Goal: Task Accomplishment & Management: Use online tool/utility

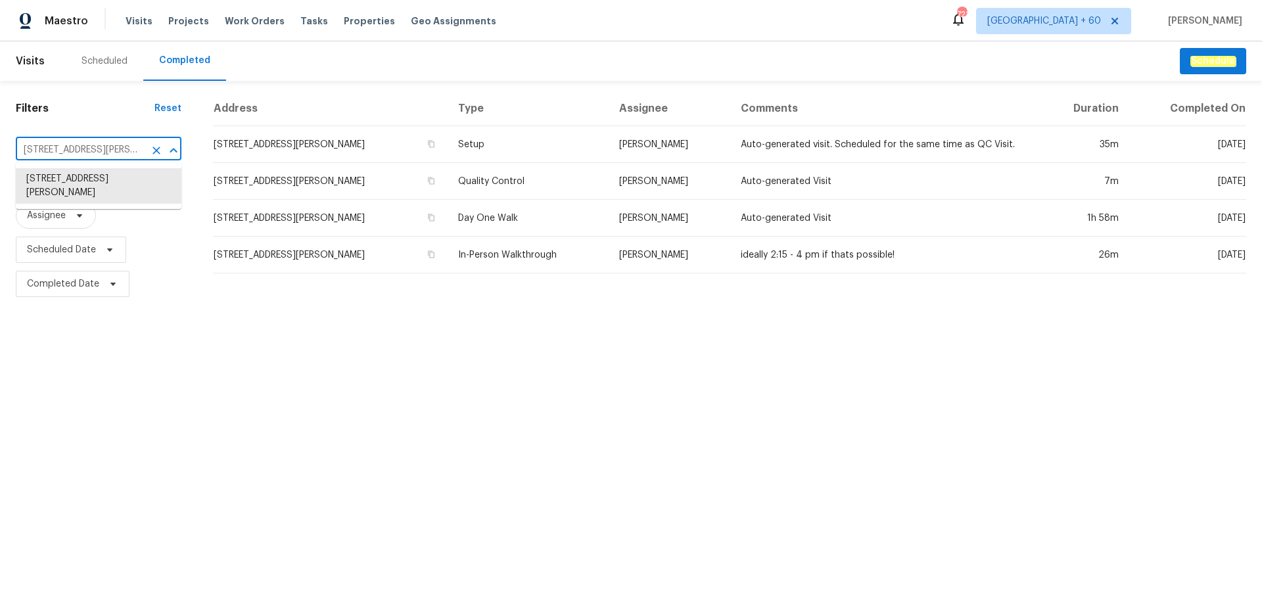
click at [65, 145] on input "7019 Sonja Dr, Clover, SC 29710" at bounding box center [80, 150] width 129 height 20
paste input "464 Summer Ridge Rd, Stanley, NC 28164"
type input "464 Summer Ridge Rd, Stanley, NC 28164"
click at [63, 180] on li "464 Summer Ridge Rd, Stanley, NC 28164" at bounding box center [99, 179] width 166 height 22
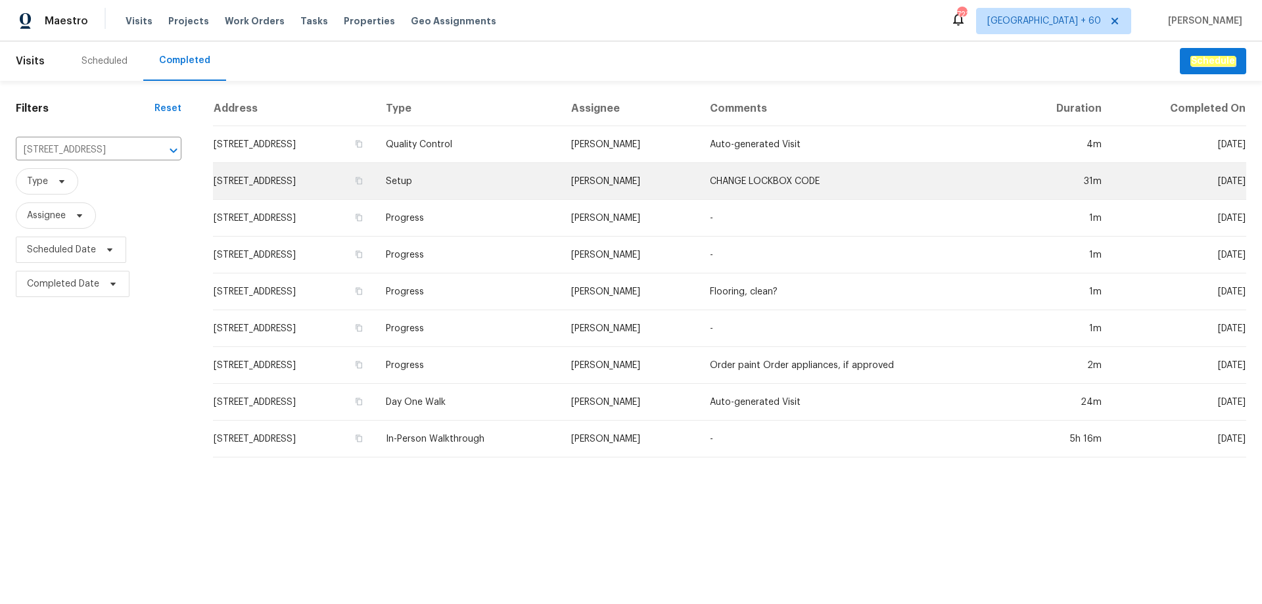
click at [560, 168] on td "Setup" at bounding box center [467, 181] width 185 height 37
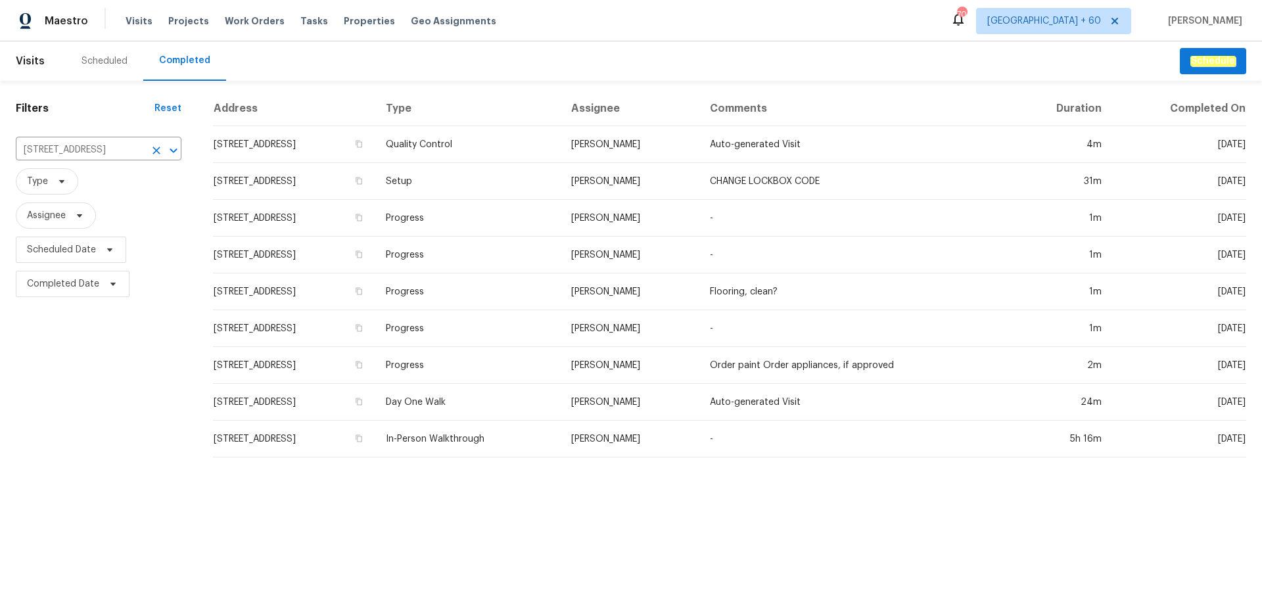
click at [91, 139] on div "464 Summer Ridge Rd, Stanley, NC 28164 ​" at bounding box center [99, 150] width 166 height 28
paste input "1871 Tara Trl, Lancaster, SC 29720"
type input "1871 Tara Trl, Lancaster, SC 29720"
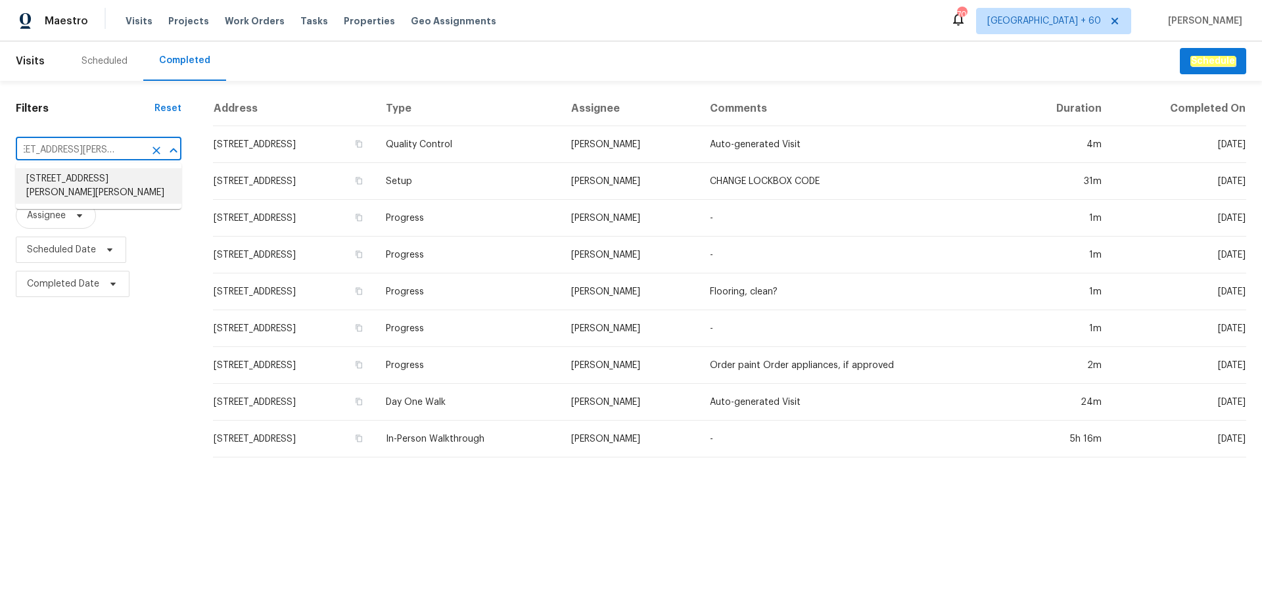
click at [78, 180] on li "1871 Tara Trl, Lancaster, SC 29720" at bounding box center [99, 186] width 166 height 36
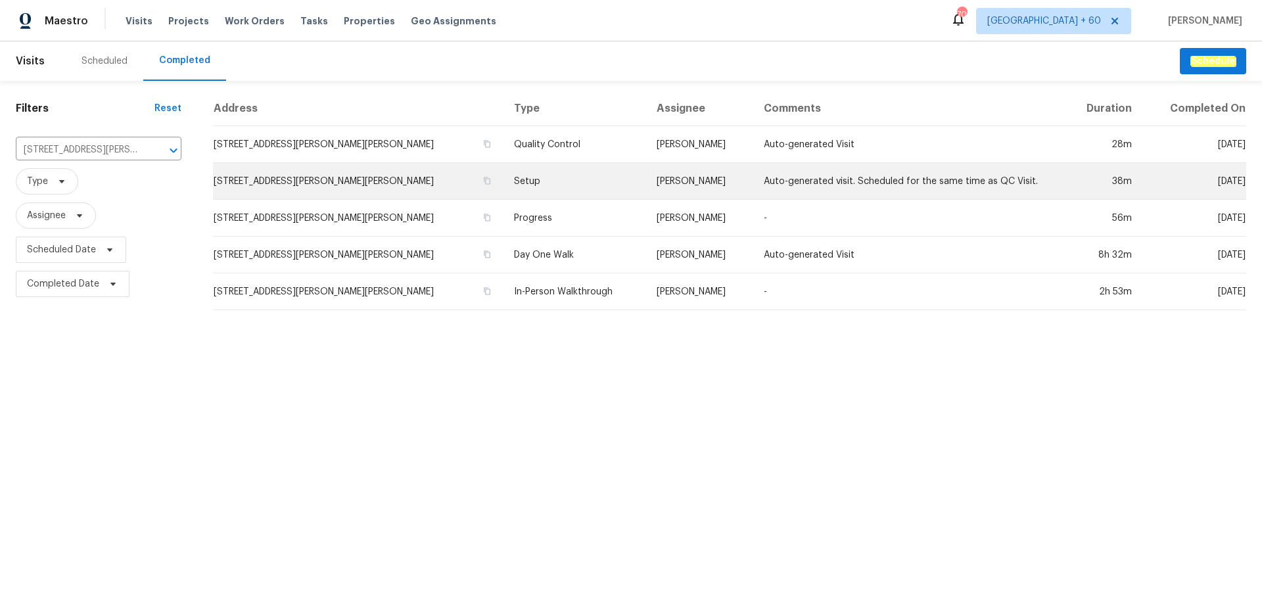
click at [504, 177] on td "Setup" at bounding box center [575, 181] width 143 height 37
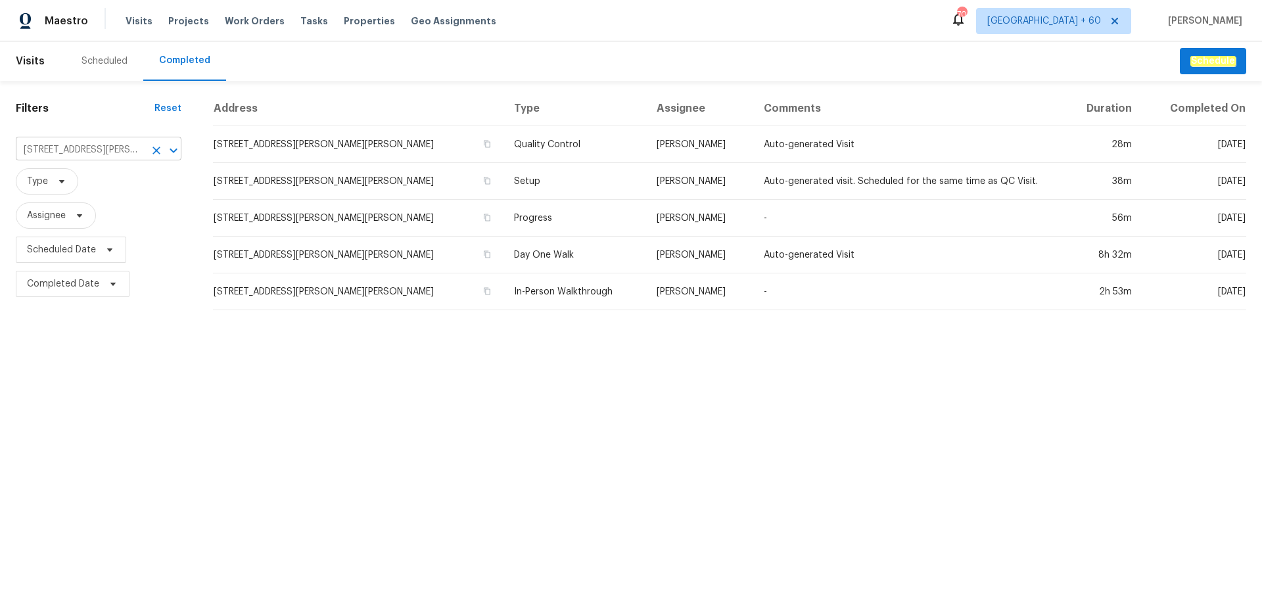
click at [71, 146] on input "1871 Tara Trl, Lancaster, SC 29720" at bounding box center [80, 150] width 129 height 20
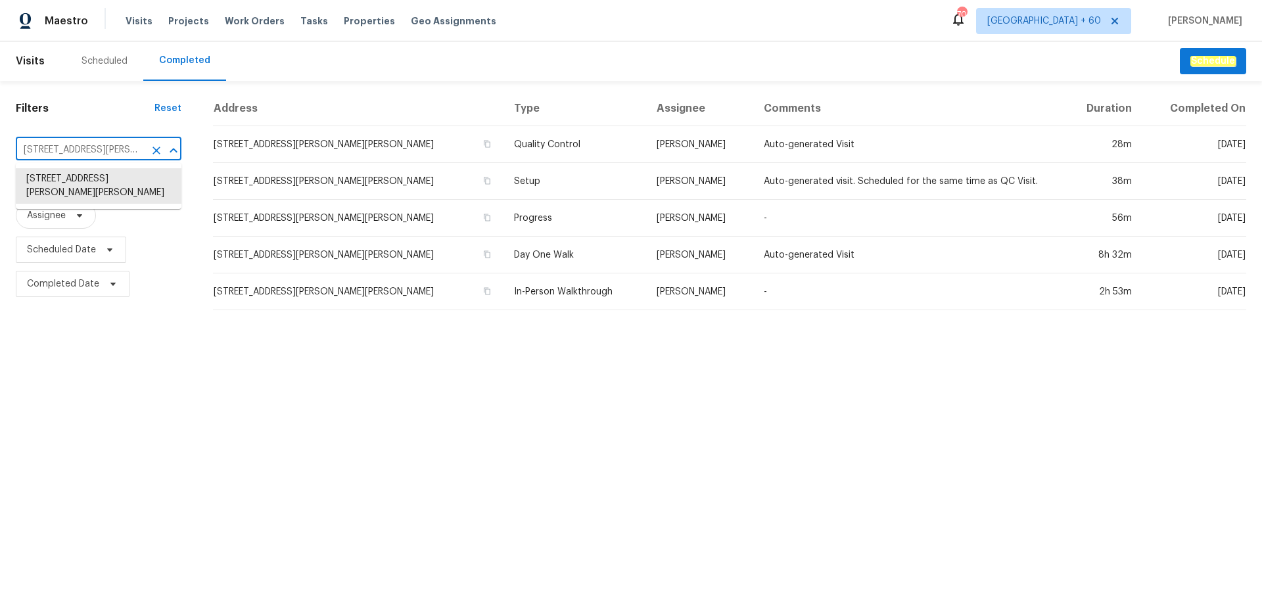
paste input "2130 Wild Garden Ct, Charlotte, NC 28269"
type input "12130 Wild Garden Ct, Charlotte, NC 28269"
click at [91, 179] on li "12130 Wild Garden Ct, Charlotte, NC 28269" at bounding box center [99, 179] width 166 height 22
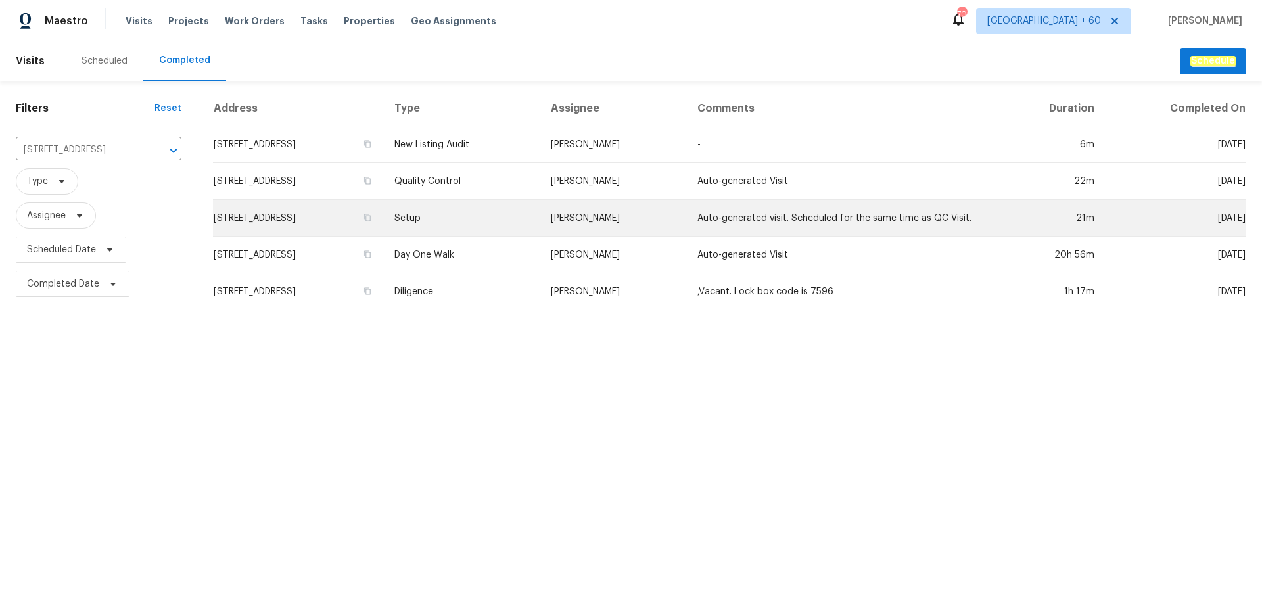
click at [540, 223] on td "Setup" at bounding box center [462, 218] width 156 height 37
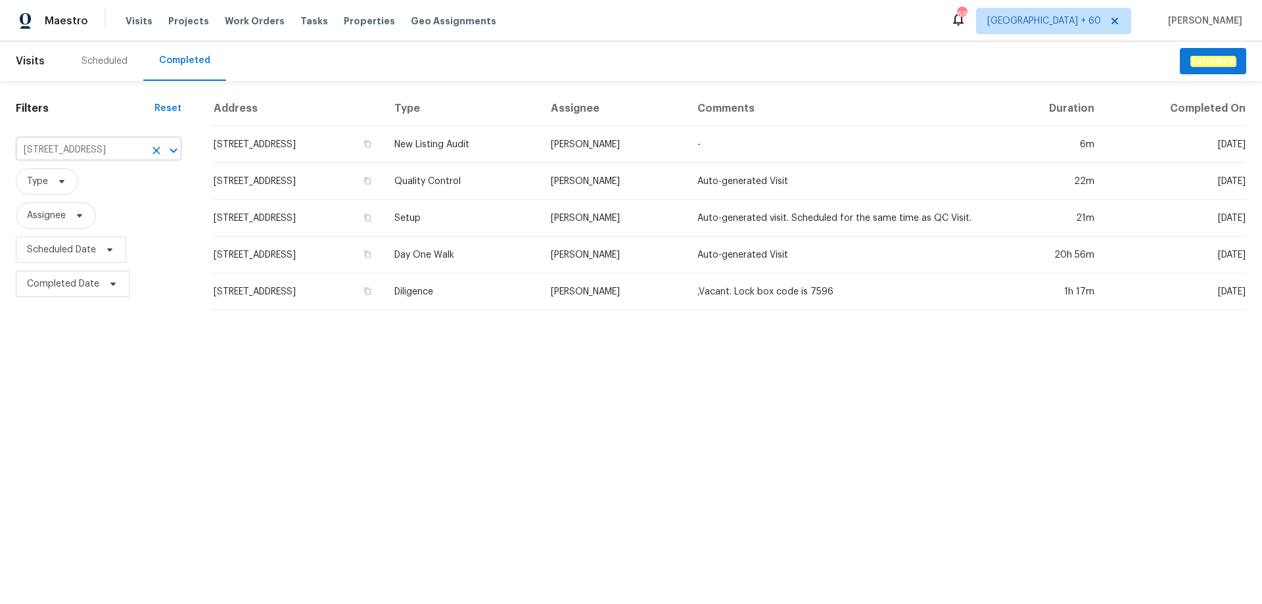
click at [68, 151] on input "12130 Wild Garden Ct, Charlotte, NC 28269" at bounding box center [80, 150] width 129 height 20
paste input "5912 Lawnmeadow Dr, Charlotte, NC 28216"
type input "5912 Lawnmeadow Dr, Charlotte, NC 28216"
click at [87, 178] on li "5912 Lawnmeadow Dr, Charlotte, NC 28216" at bounding box center [99, 179] width 166 height 22
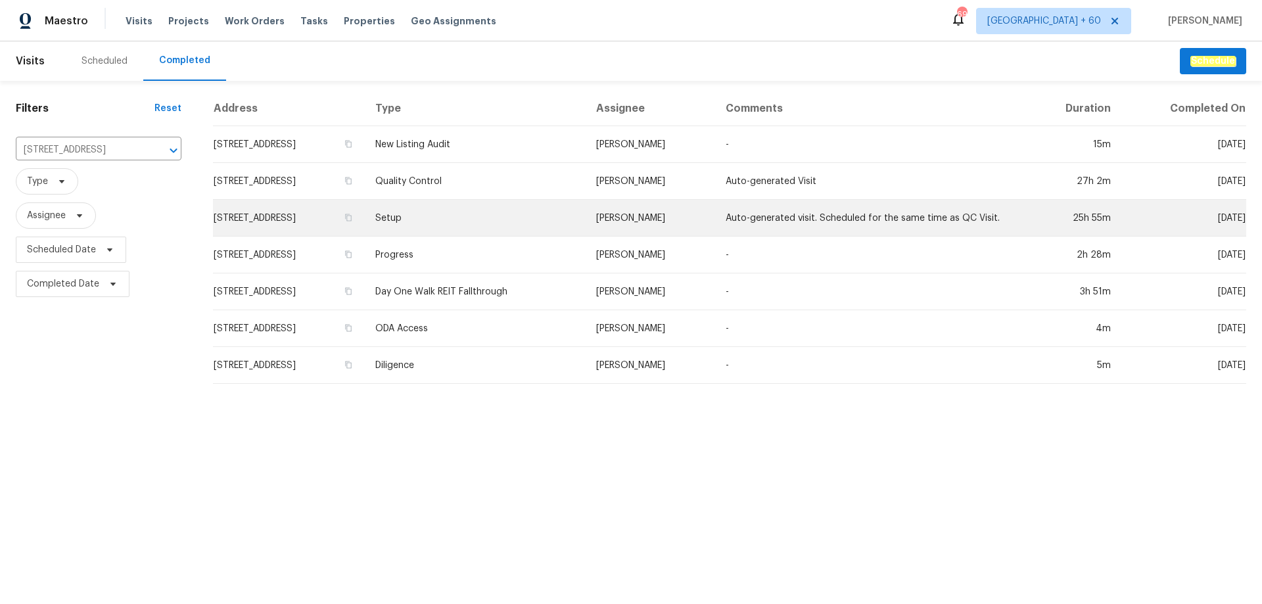
click at [520, 214] on td "Setup" at bounding box center [475, 218] width 221 height 37
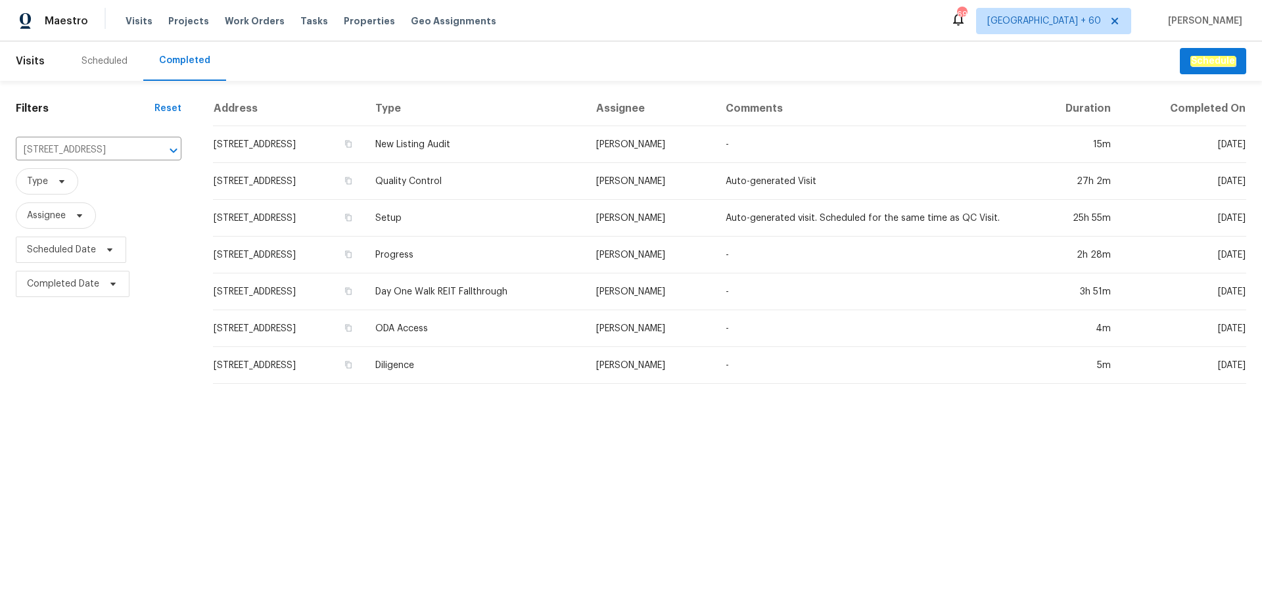
click at [85, 133] on div "Filters Reset 5912 Lawnmeadow Dr, Charlotte, NC 28216 ​ Type Assignee Scheduled…" at bounding box center [98, 238] width 197 height 314
click at [79, 149] on input "5912 Lawnmeadow Dr, Charlotte, NC 28216" at bounding box center [80, 150] width 129 height 20
paste input "7113 Ridge Lane Rd, Charlotte, NC 28262"
type input "7113 Ridge Lane Rd, Charlotte, NC 28262"
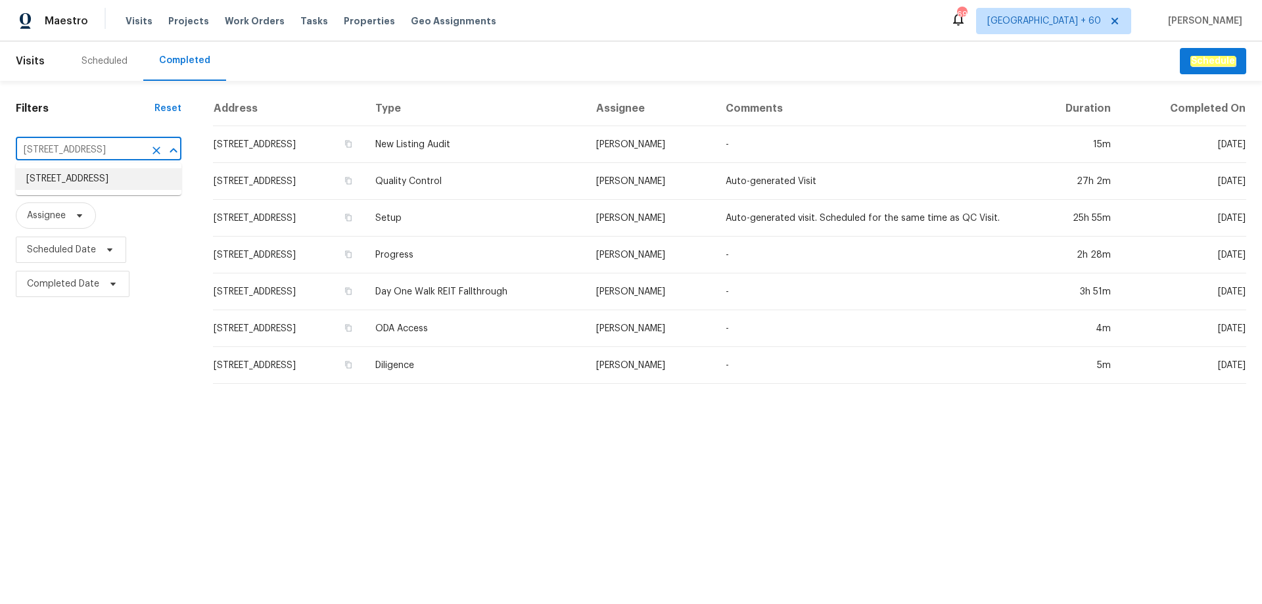
click at [87, 178] on li "7113 Ridge Lane Rd, Charlotte, NC 28262" at bounding box center [99, 179] width 166 height 22
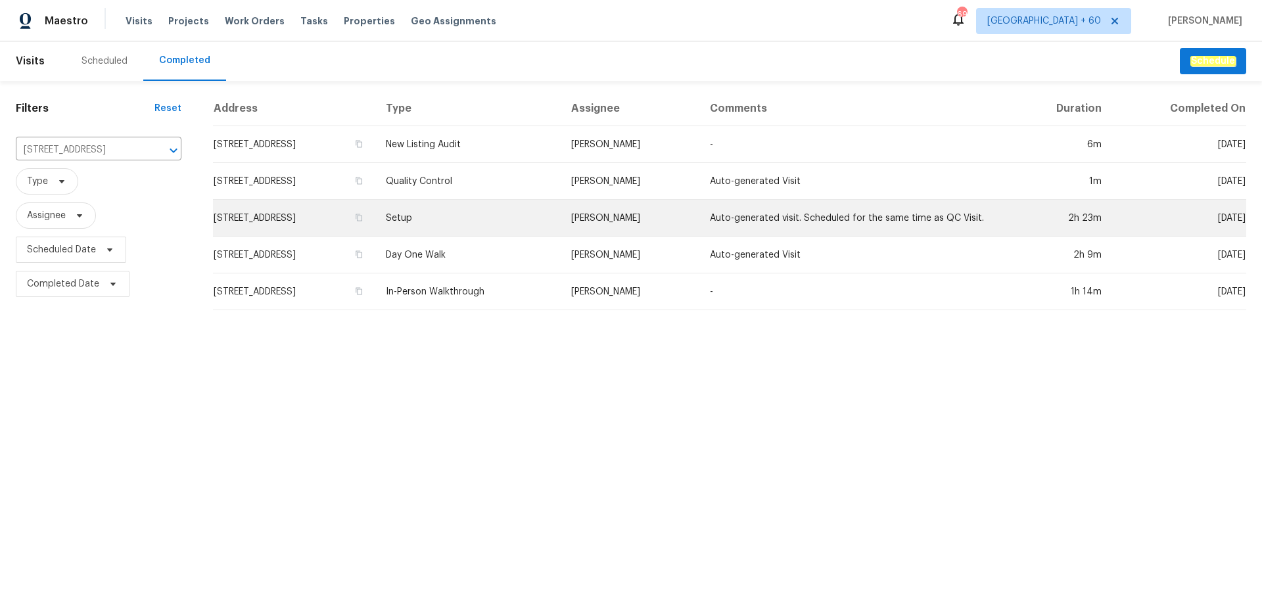
click at [521, 220] on td "Setup" at bounding box center [467, 218] width 185 height 37
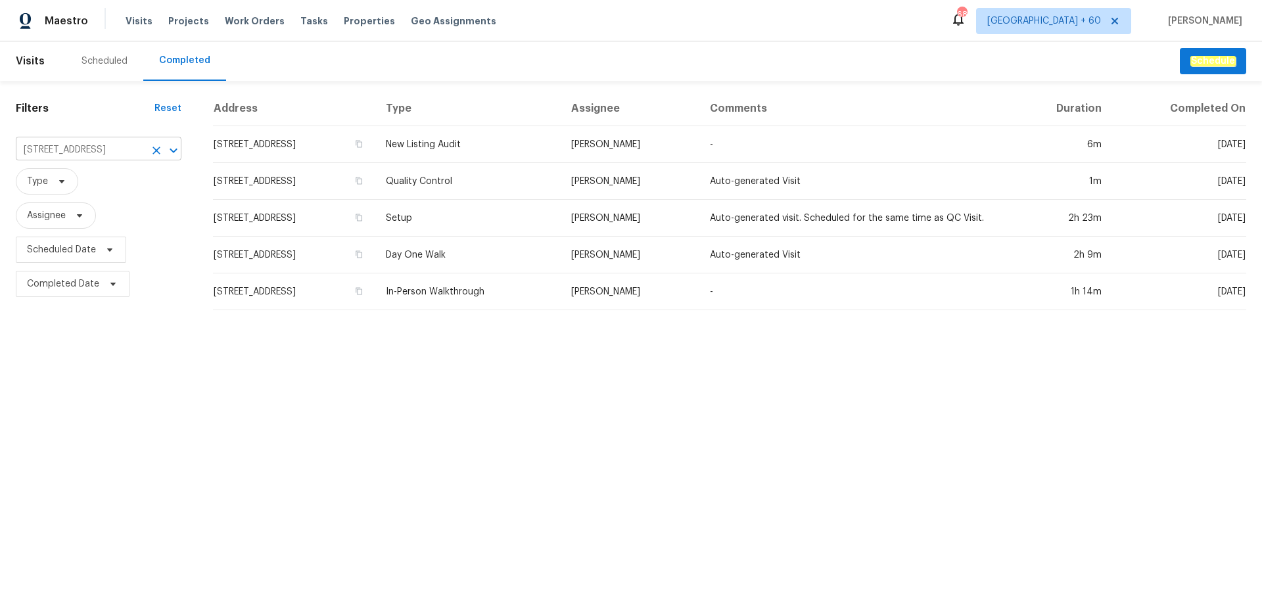
click at [78, 145] on input "7113 Ridge Lane Rd, Charlotte, NC 28262" at bounding box center [80, 150] width 129 height 20
paste input "210 Clearwater Ct, Clayton, NC 27520"
type input "210 Clearwater Ct, Clayton, NC 27520"
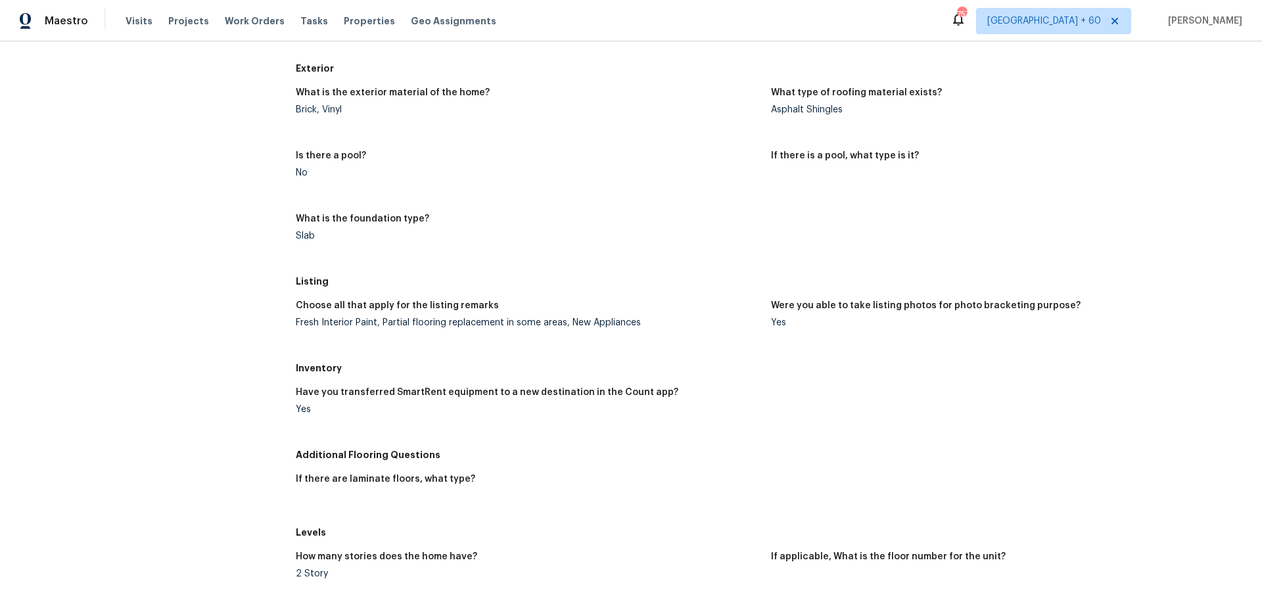
scroll to position [348, 0]
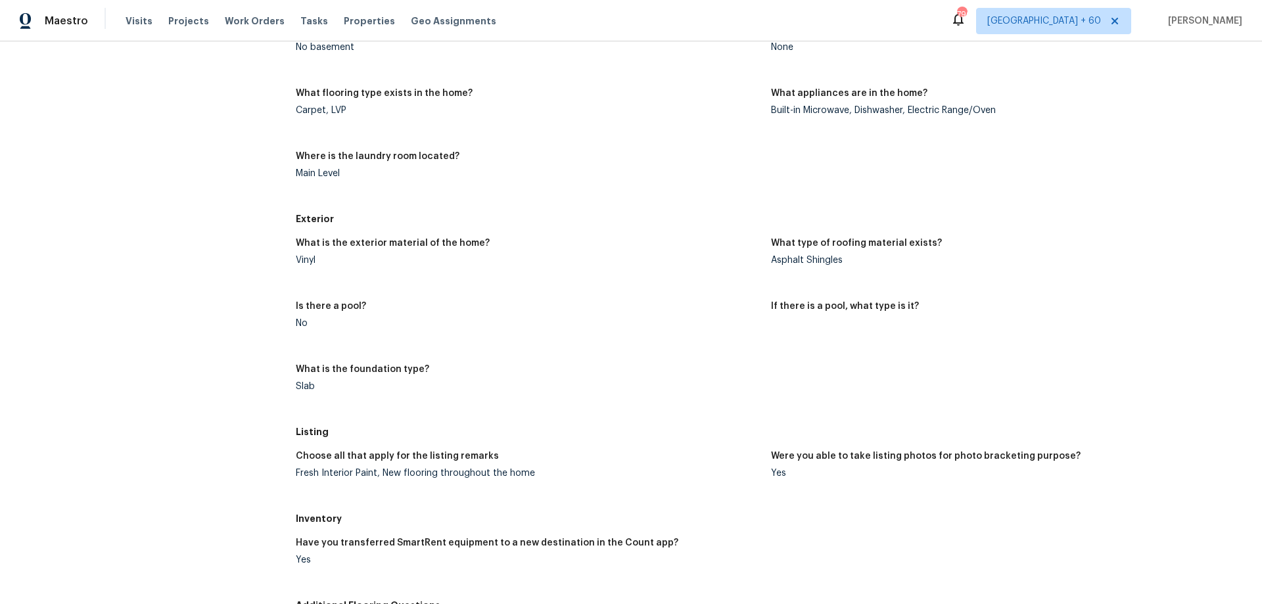
scroll to position [460, 0]
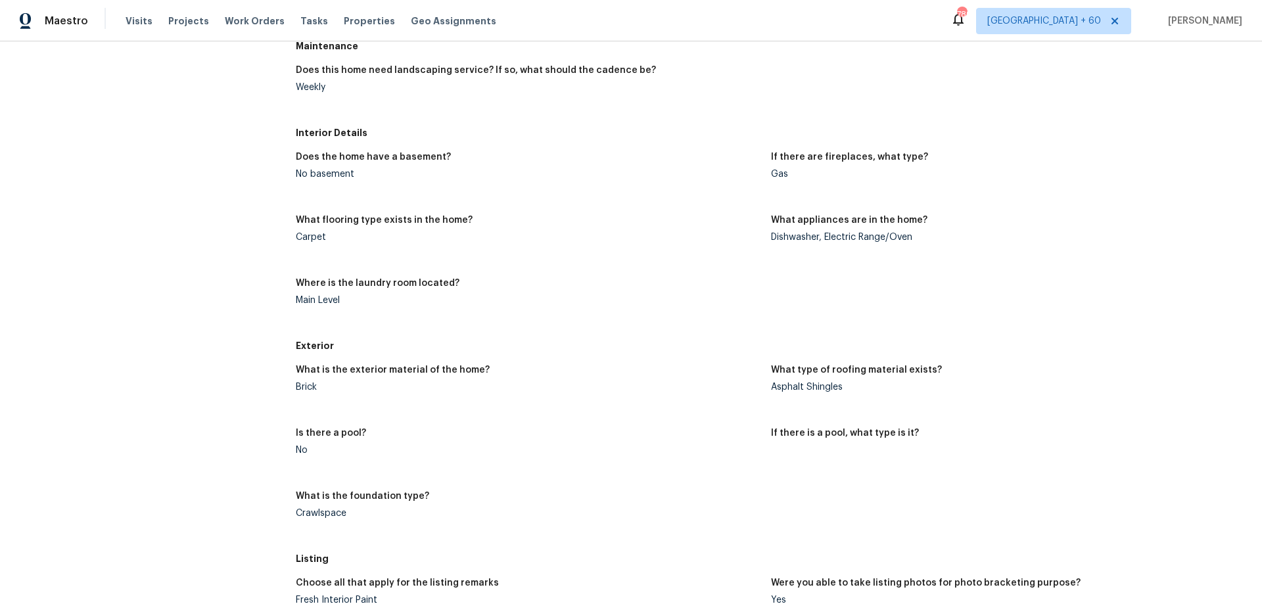
scroll to position [460, 0]
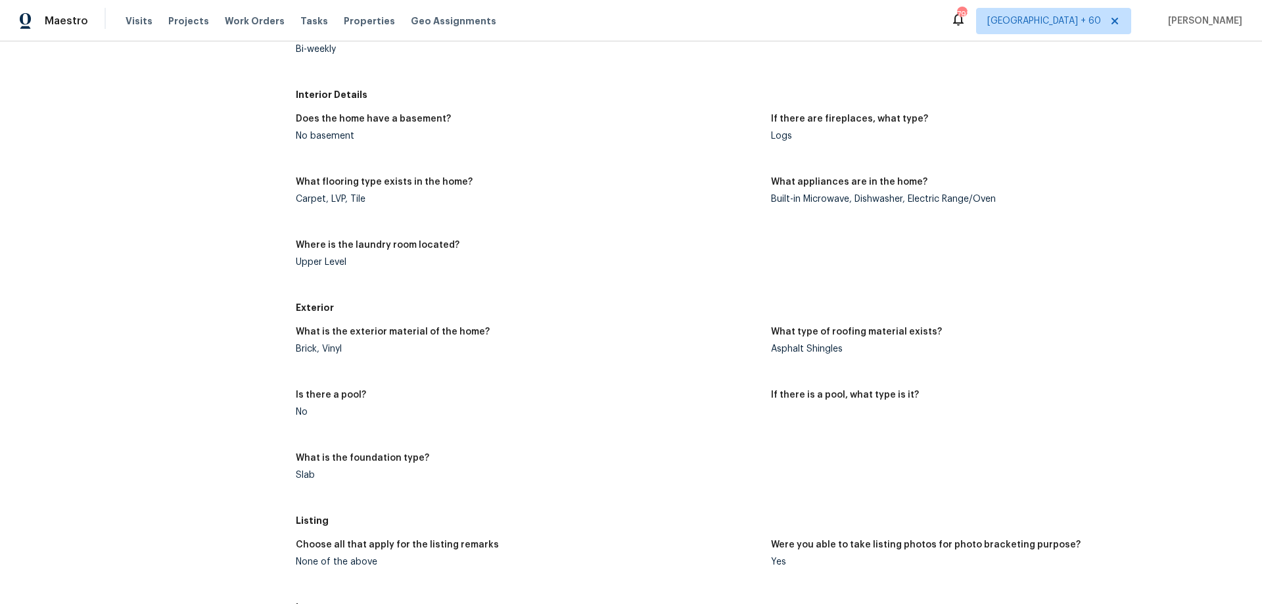
scroll to position [460, 0]
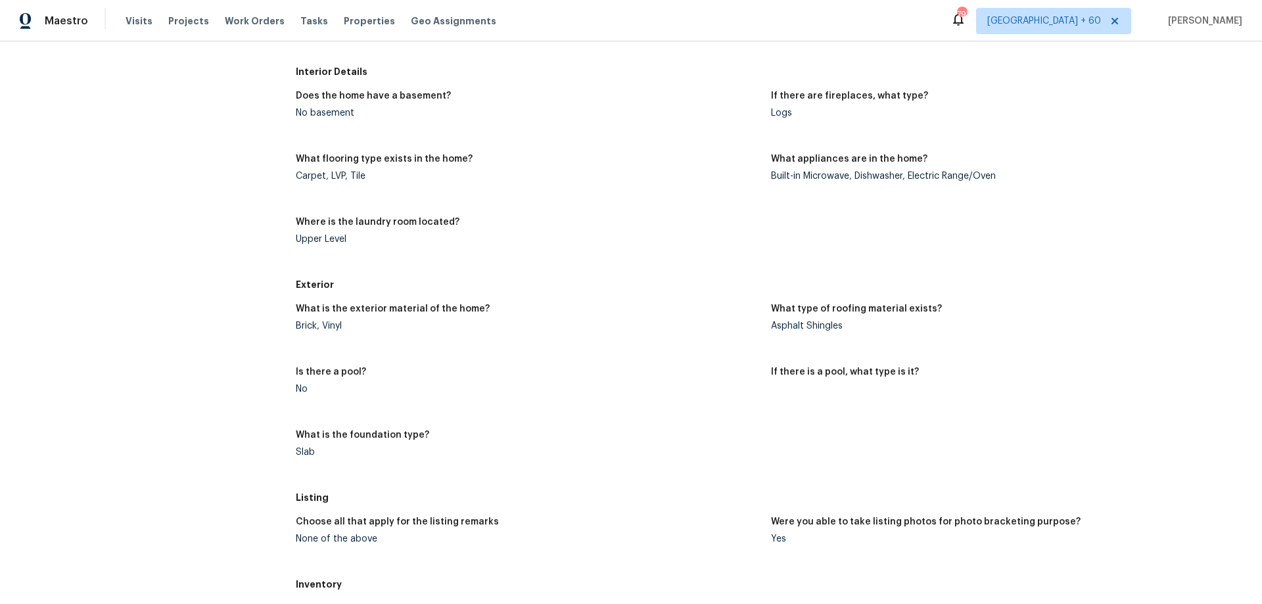
click at [780, 111] on div "Logs" at bounding box center [1003, 112] width 465 height 9
copy div "Logs"
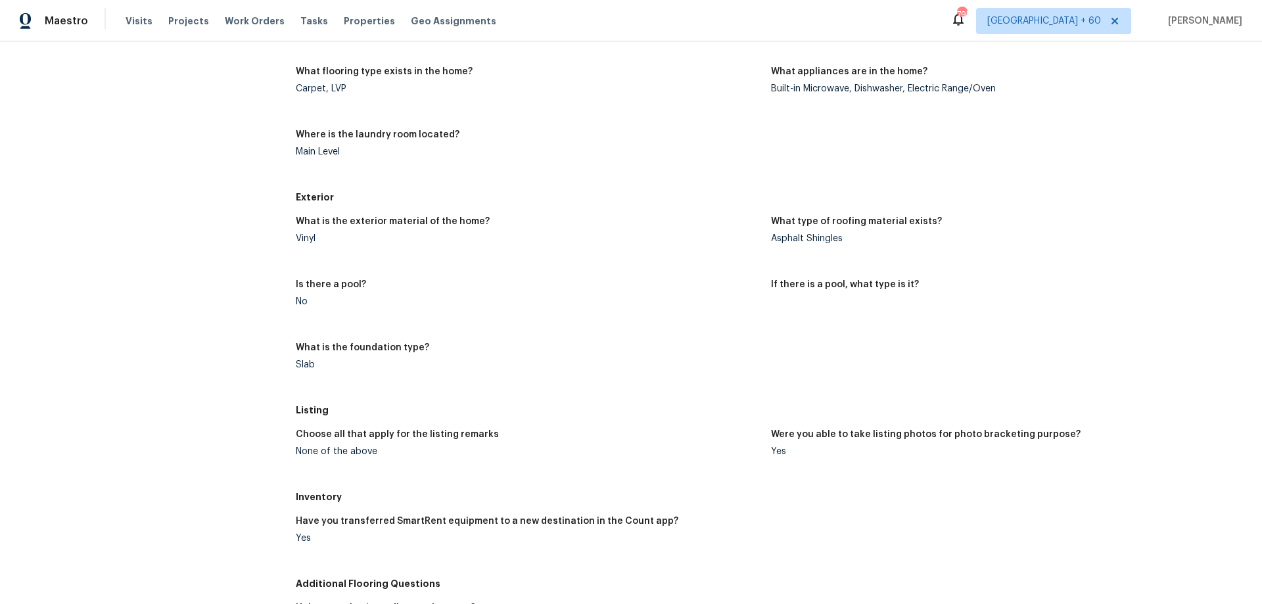
scroll to position [526, 0]
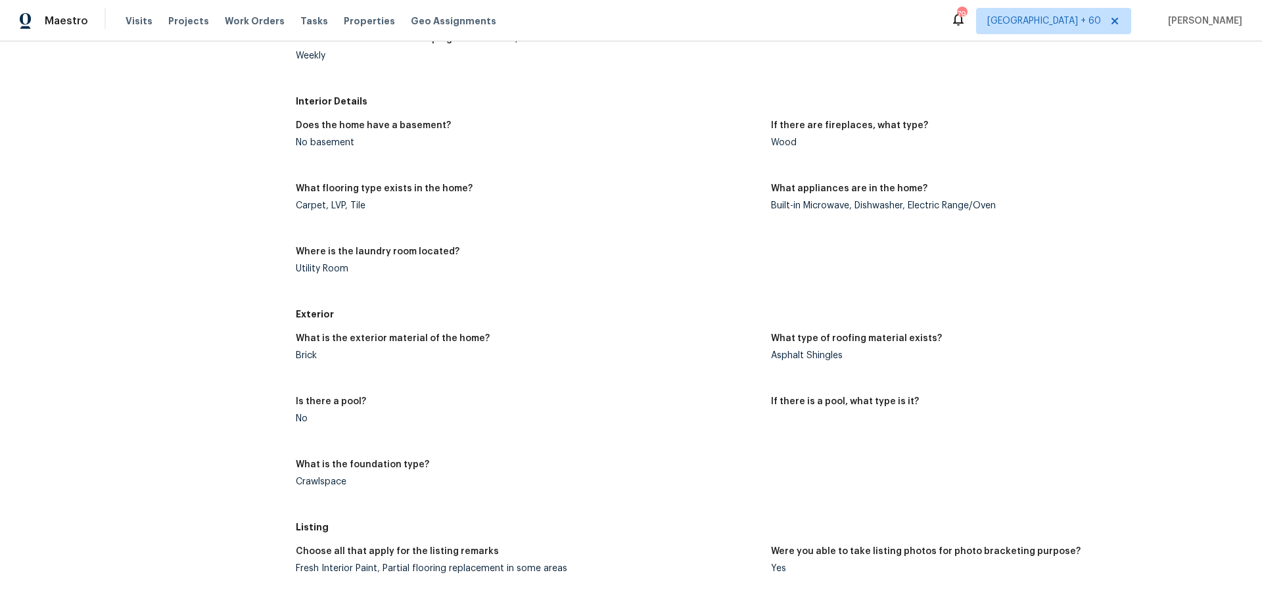
scroll to position [438, 0]
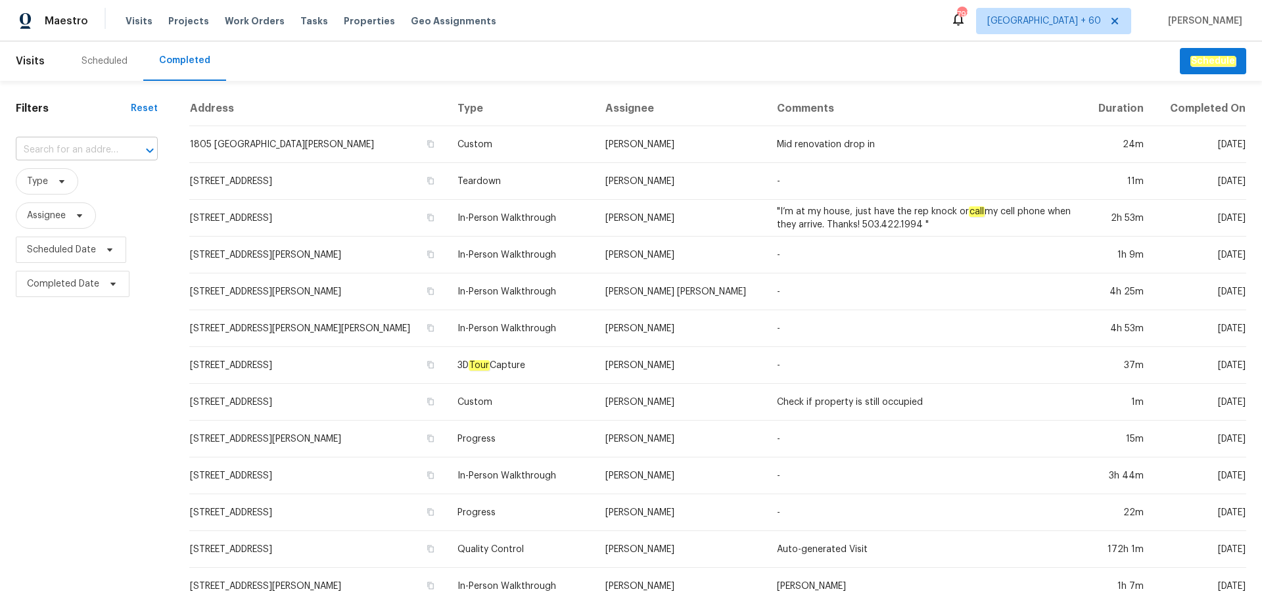
click at [81, 151] on input "text" at bounding box center [68, 150] width 105 height 20
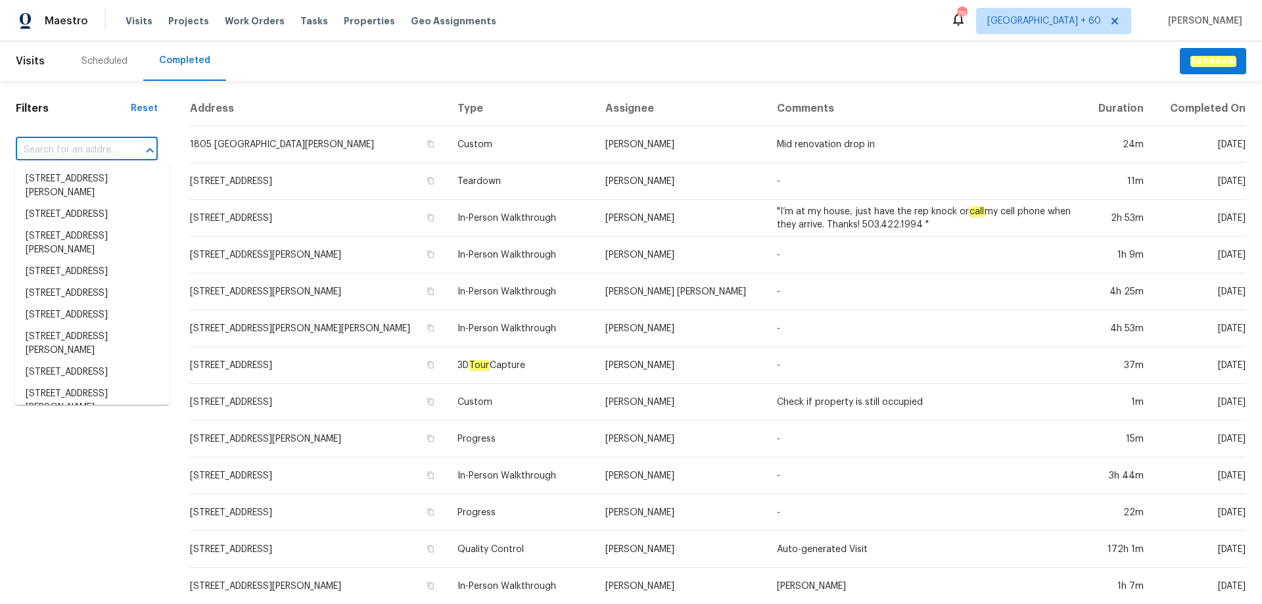
paste input "210 Clearwater Ct, Clayton, NC 27520"
type input "210 Clearwater Ct, Clayton, NC 27520"
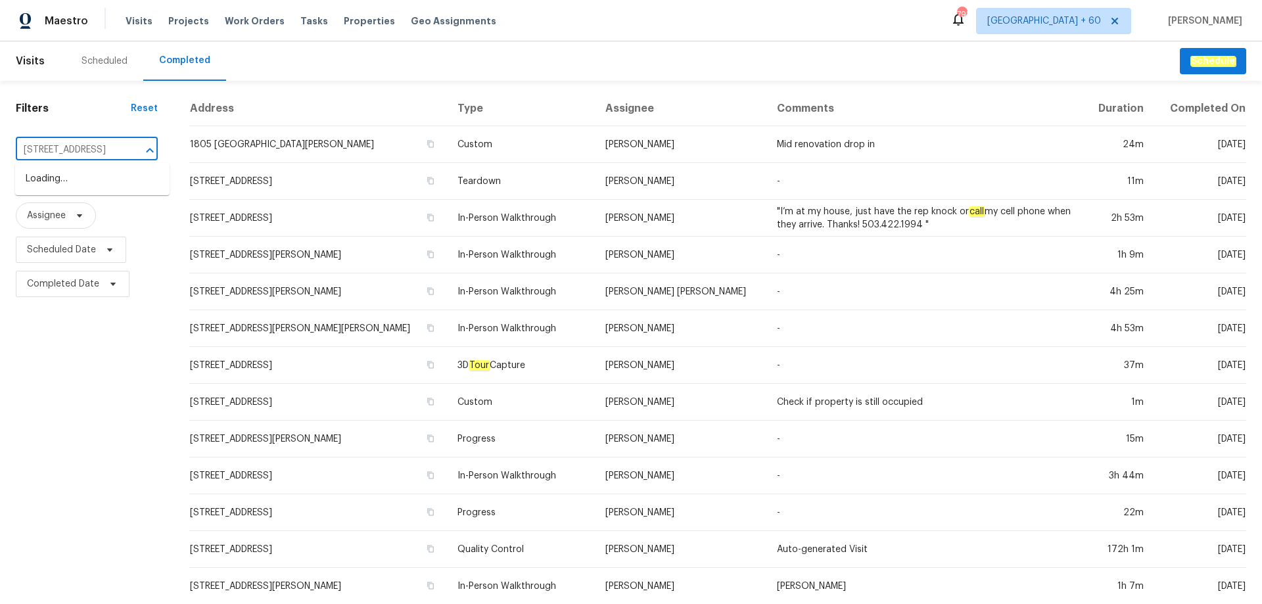
scroll to position [0, 53]
click at [80, 184] on li "210 Clearwater Ct, Clayton, NC 27520" at bounding box center [92, 179] width 154 height 22
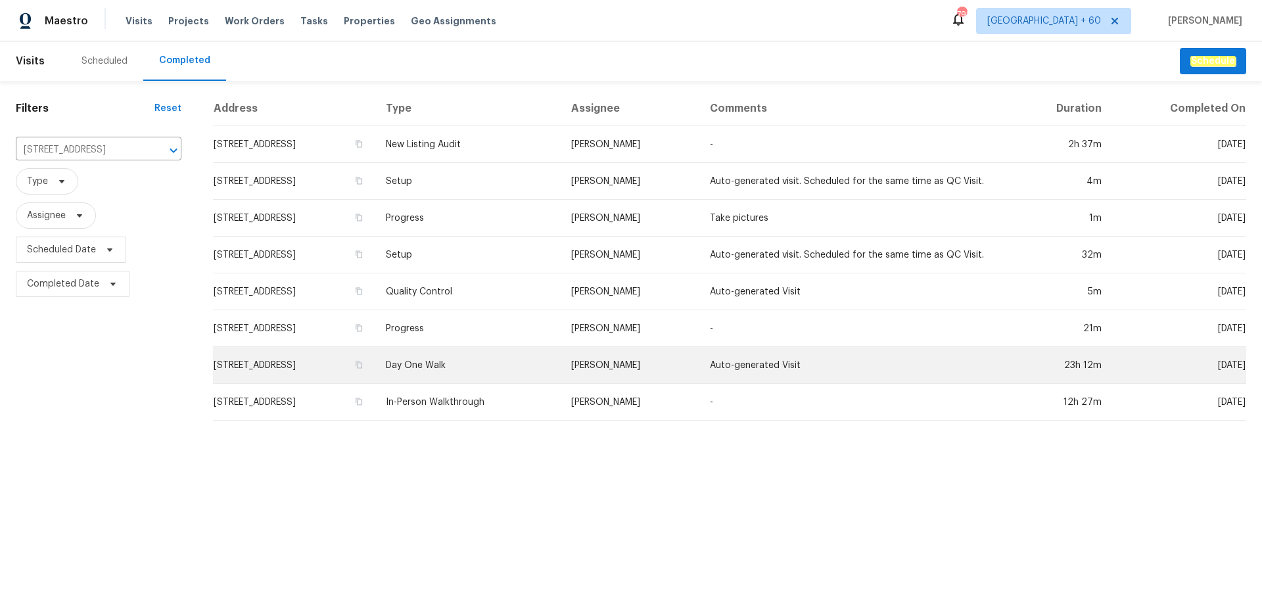
click at [536, 376] on td "Day One Walk" at bounding box center [467, 365] width 185 height 37
